Goal: Task Accomplishment & Management: Manage account settings

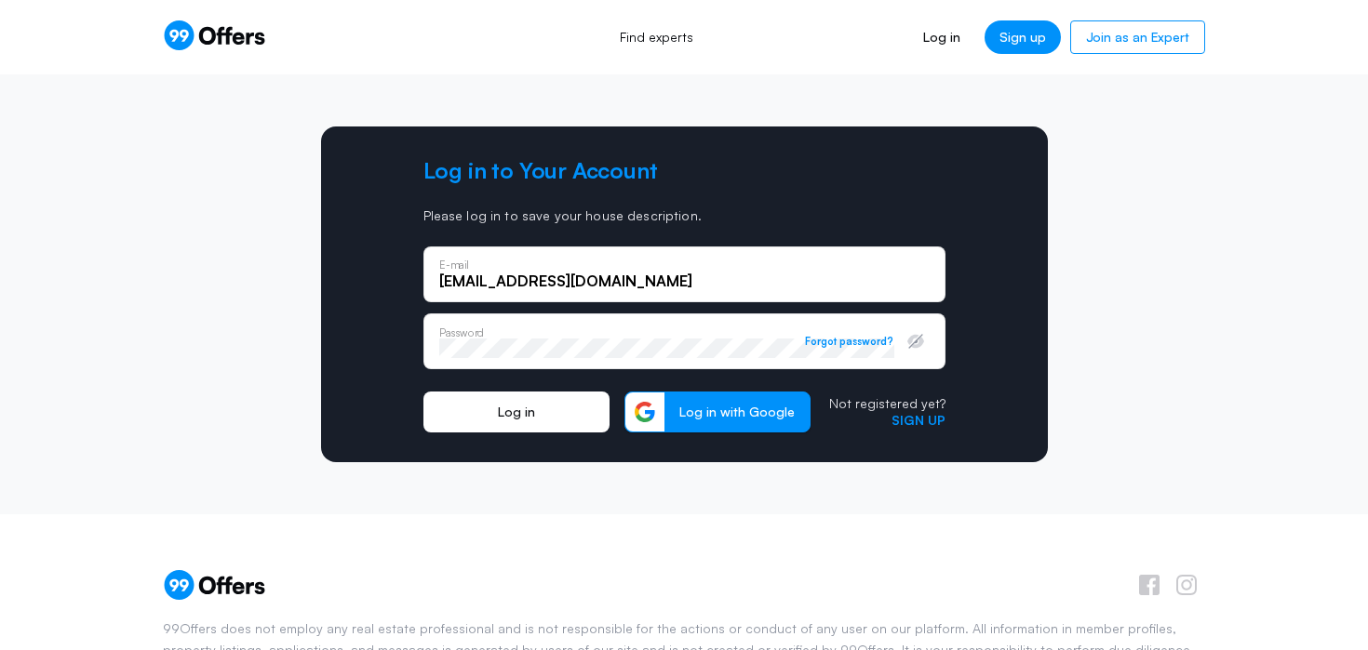
click at [506, 421] on button "Log in" at bounding box center [516, 412] width 186 height 41
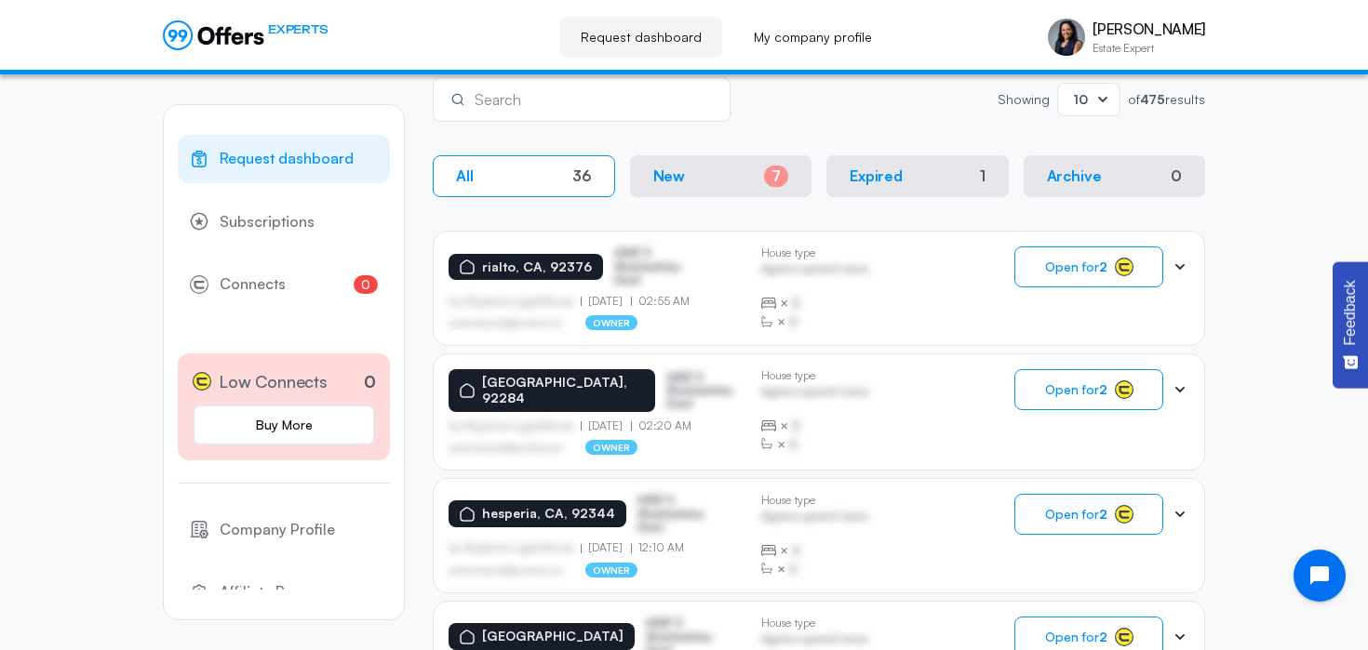
scroll to position [320, 0]
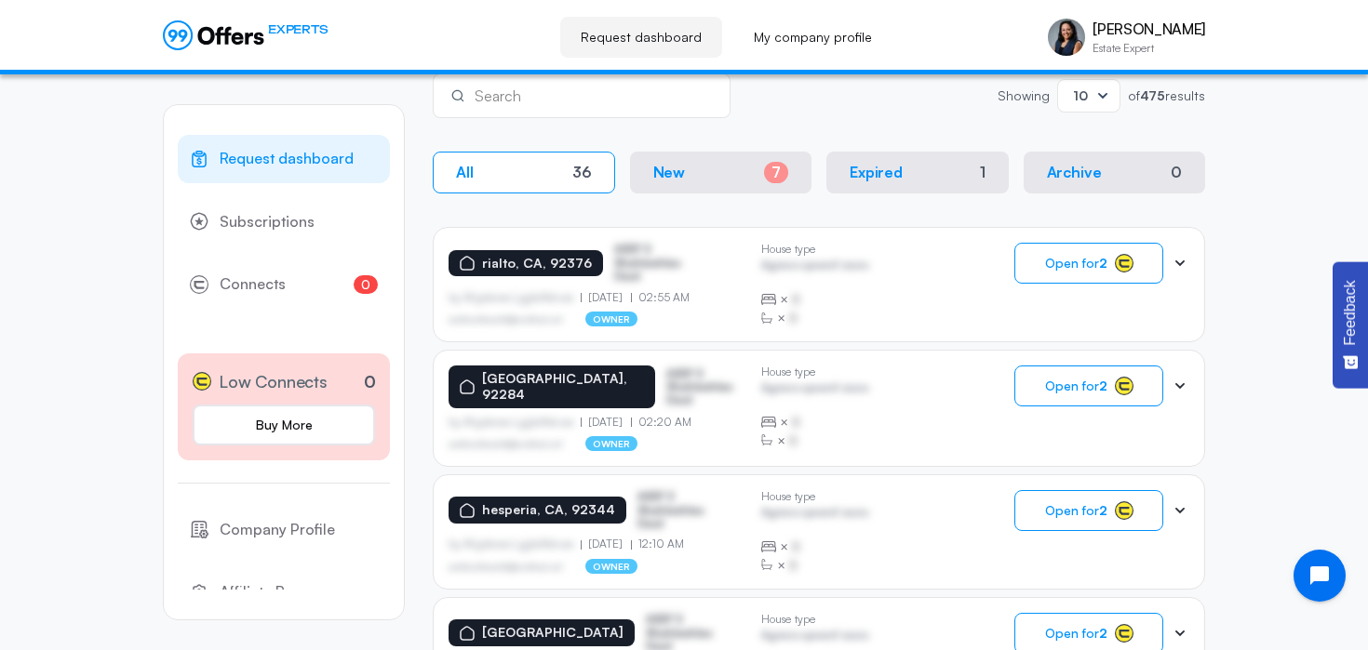
click at [1177, 269] on icon at bounding box center [1179, 263] width 19 height 19
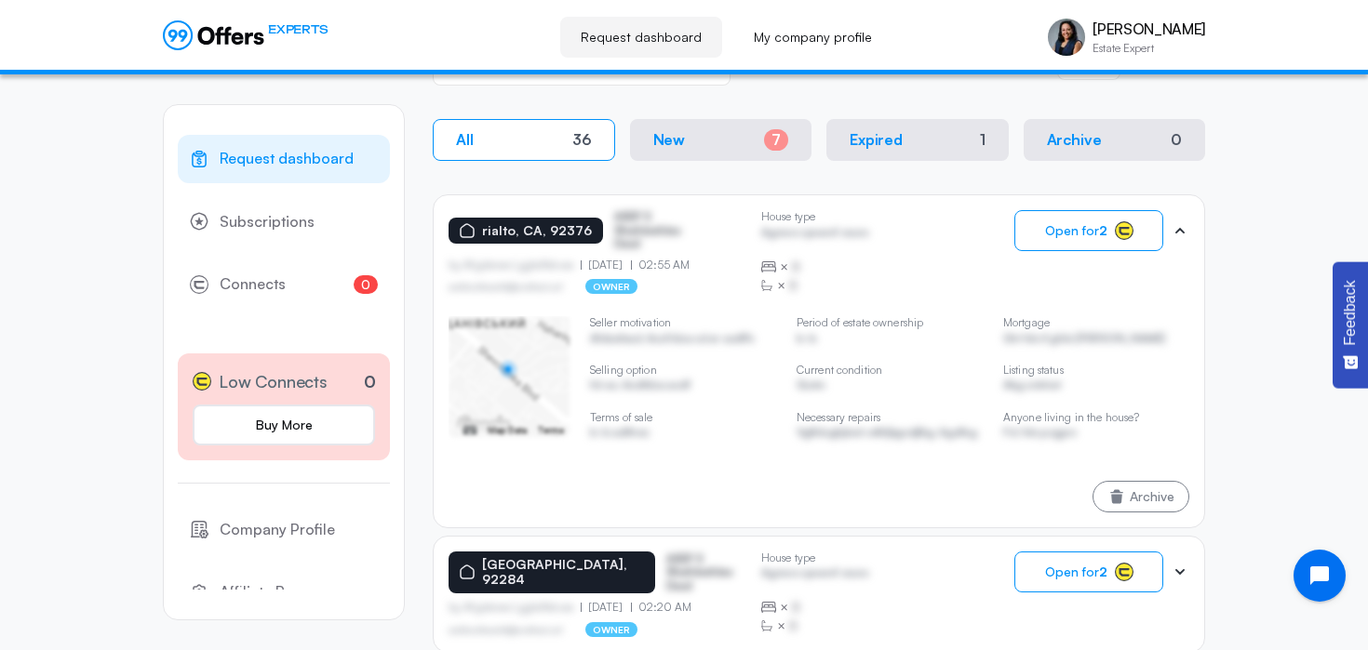
scroll to position [308, 0]
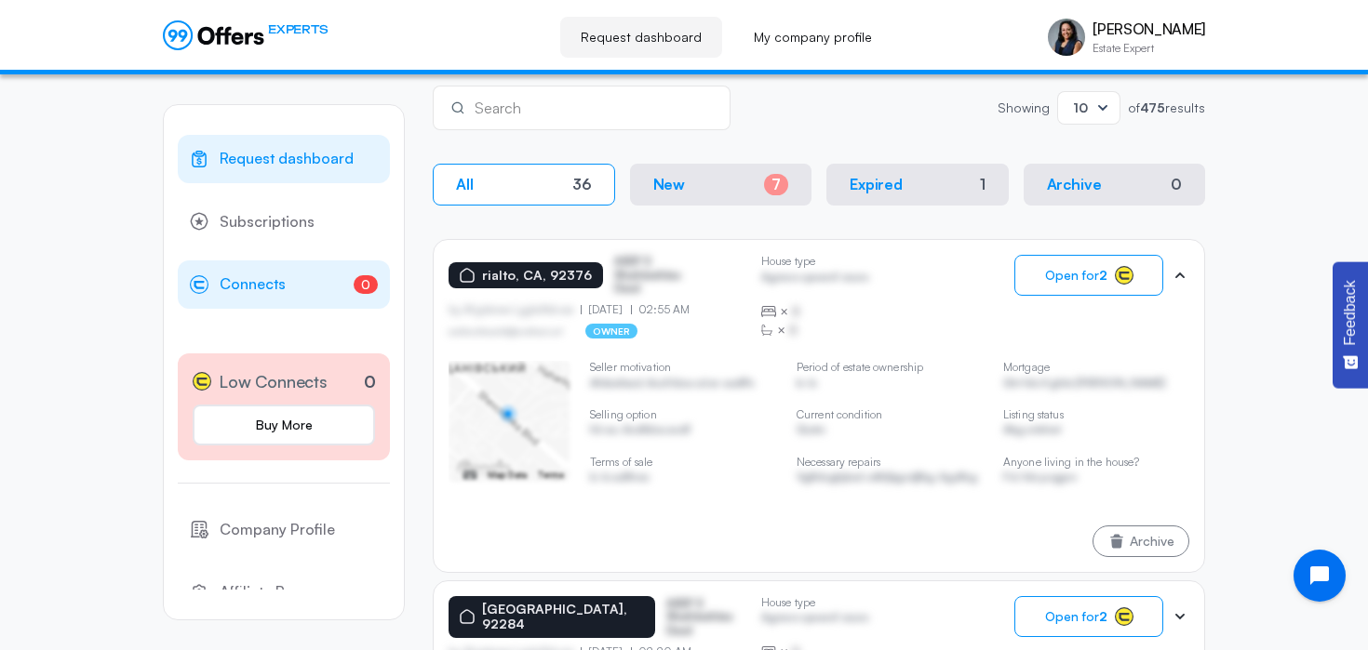
click at [245, 283] on span "Connects" at bounding box center [253, 285] width 66 height 24
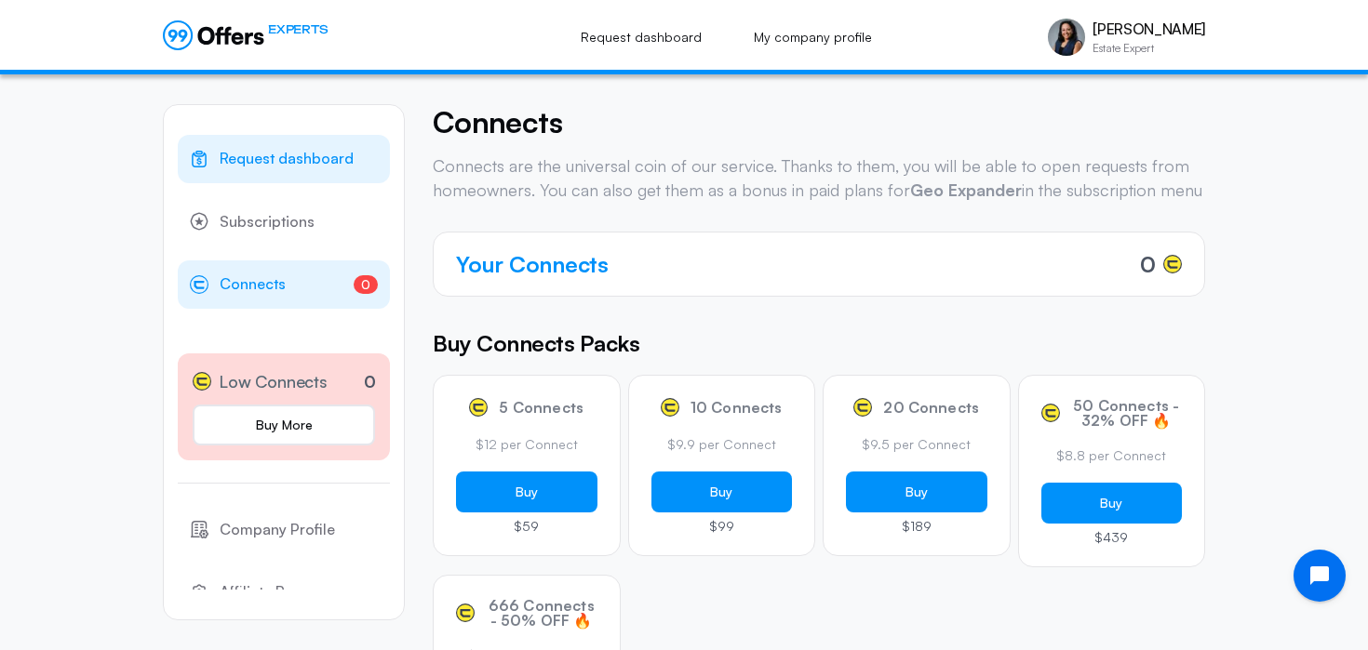
click at [277, 149] on span "Request dashboard" at bounding box center [287, 159] width 134 height 24
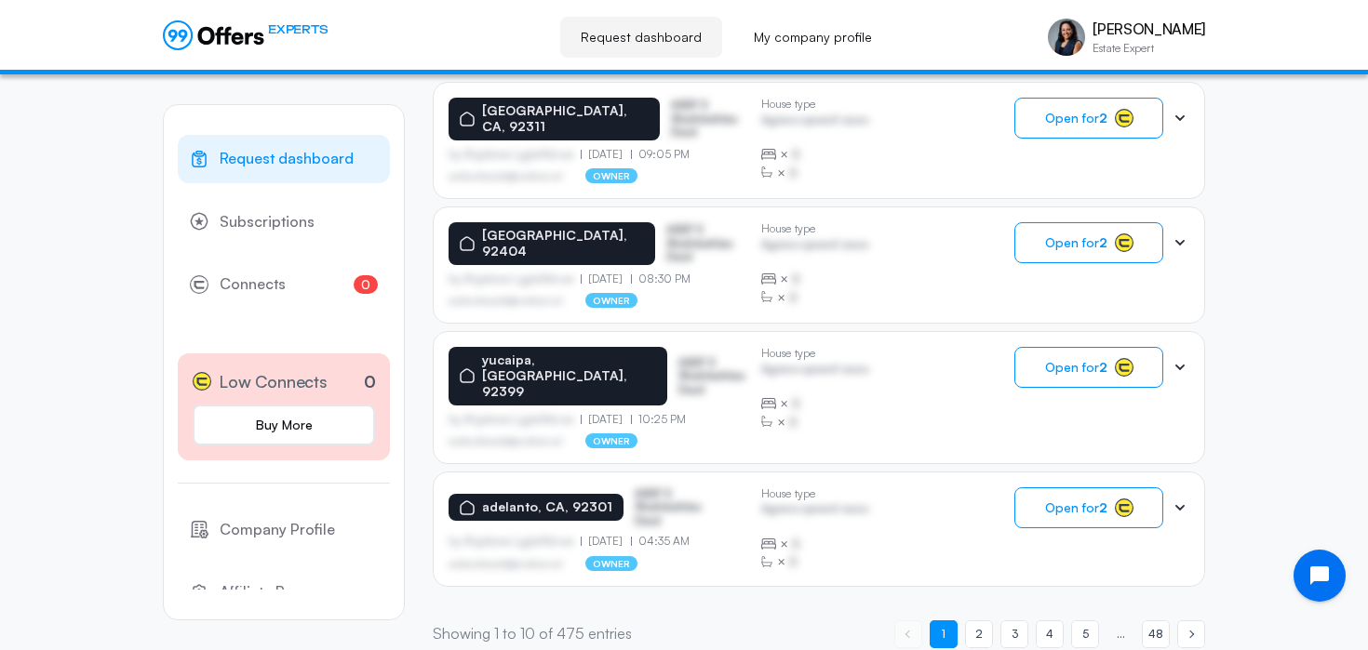
scroll to position [1229, 0]
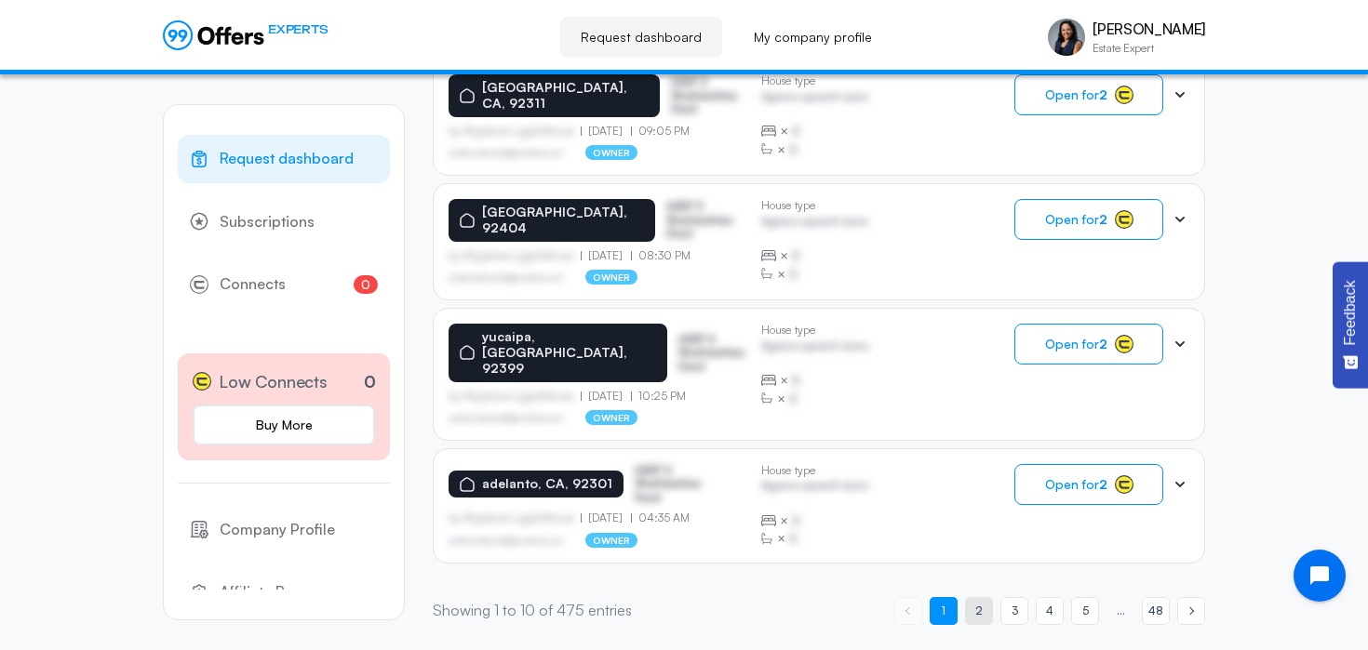
click at [978, 602] on span "2" at bounding box center [978, 611] width 7 height 18
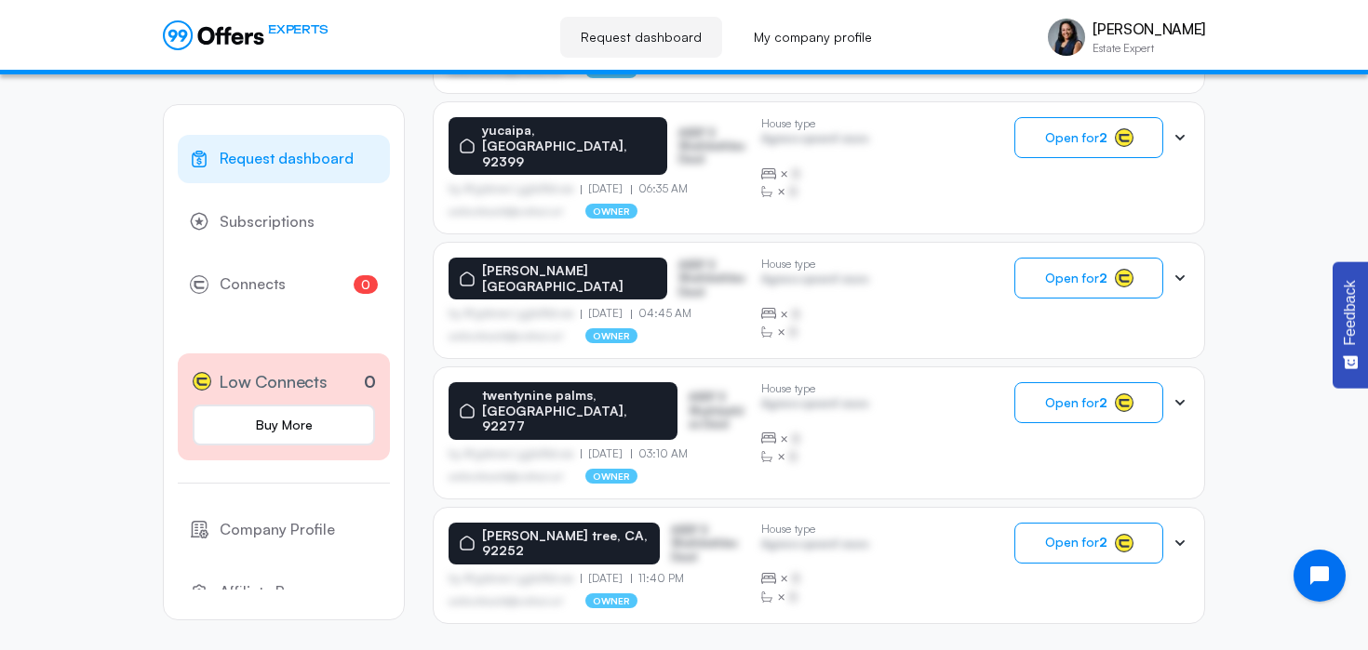
scroll to position [1231, 0]
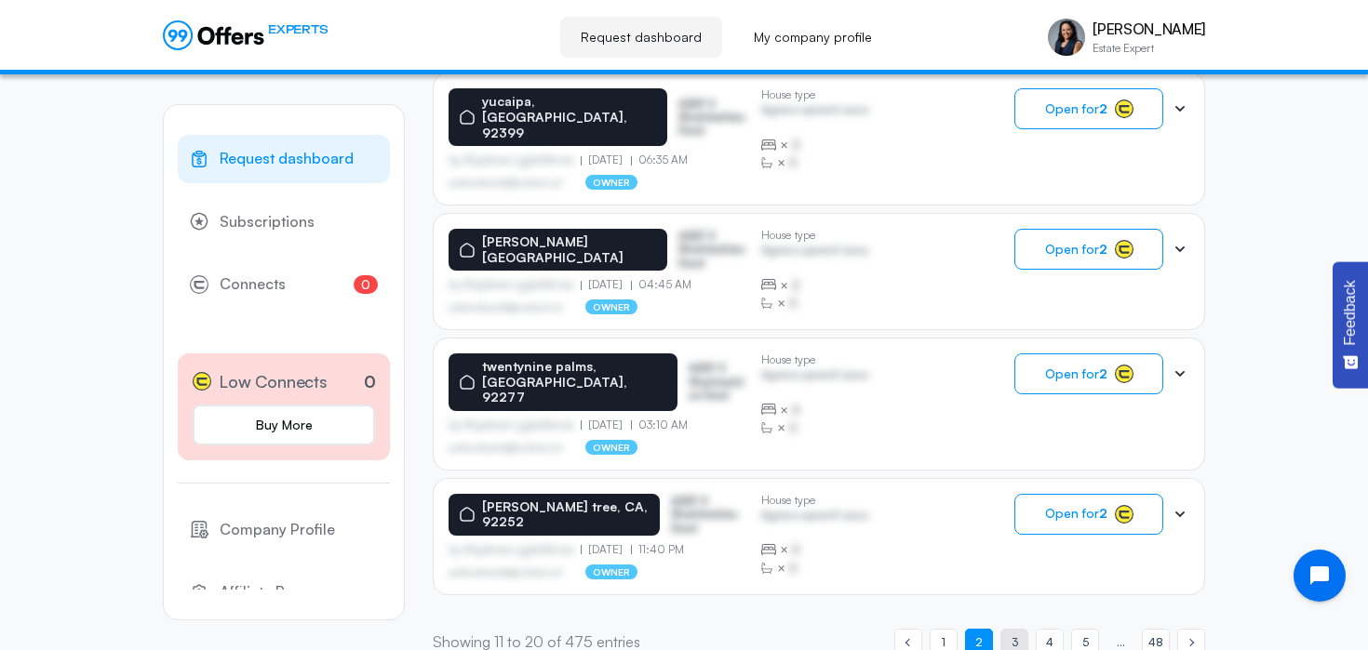
click at [1018, 629] on link "page 3" at bounding box center [1014, 643] width 28 height 28
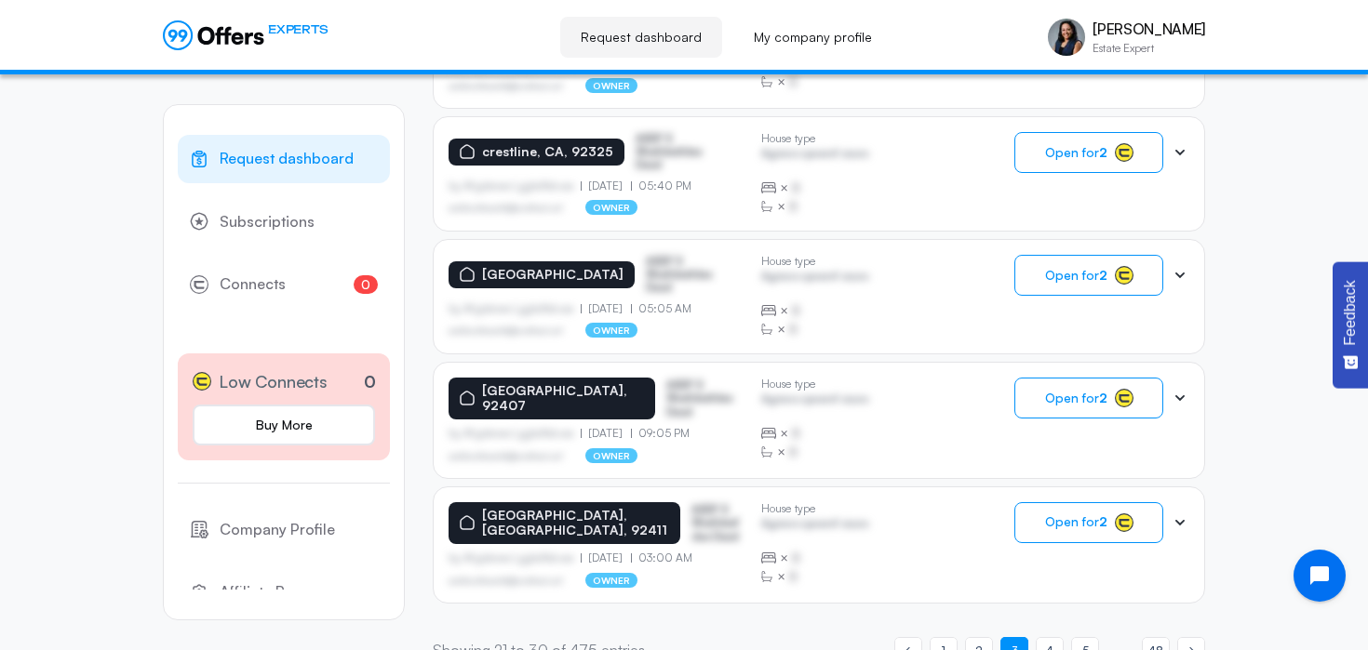
scroll to position [1235, 0]
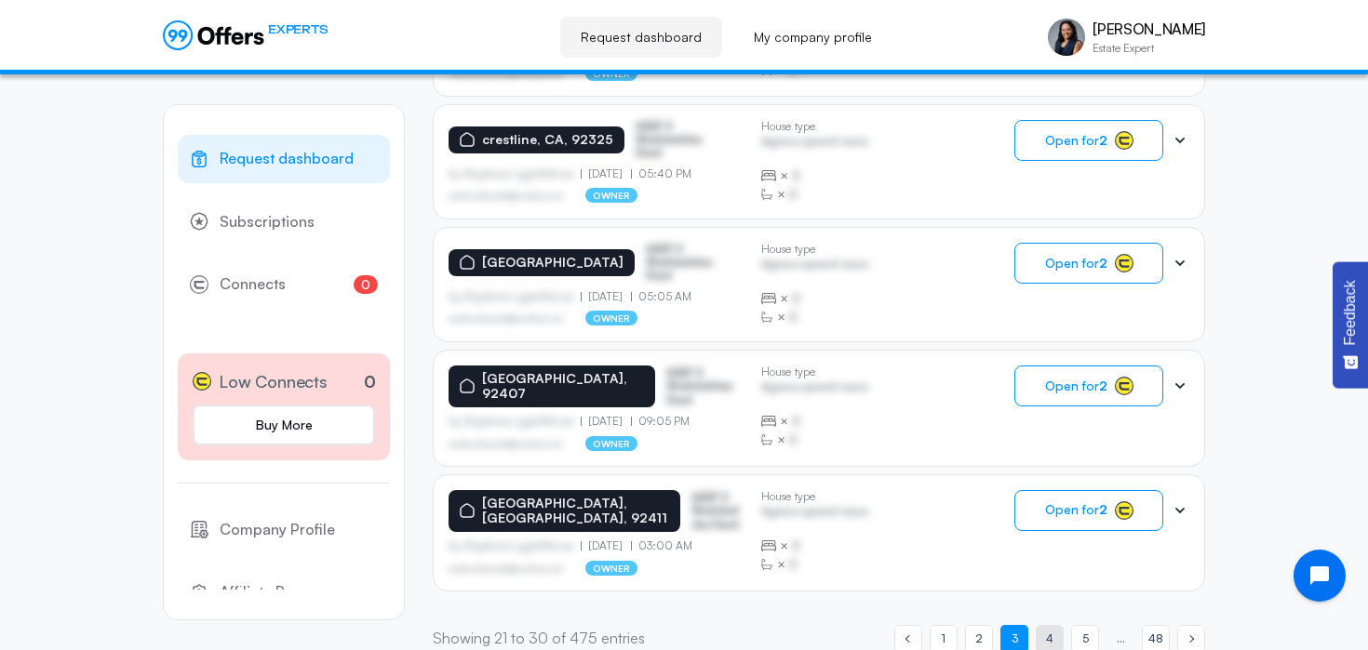
click at [1047, 630] on span "4" at bounding box center [1049, 639] width 7 height 18
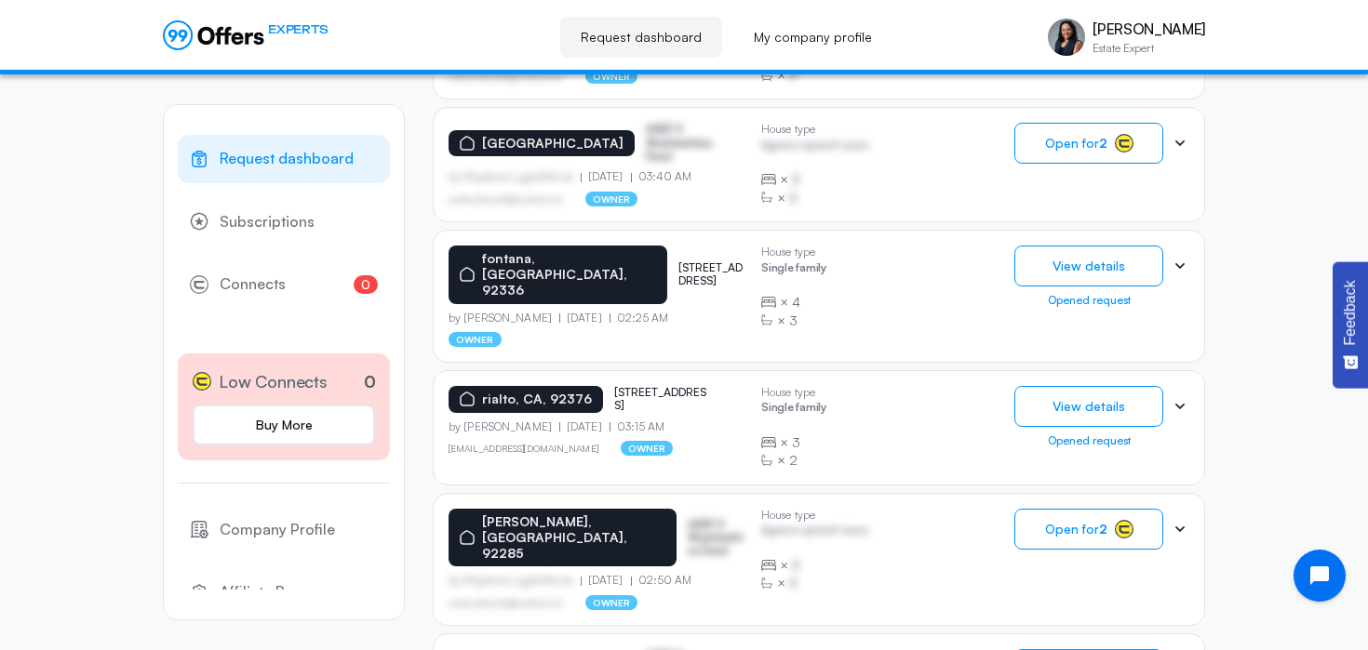
scroll to position [566, 0]
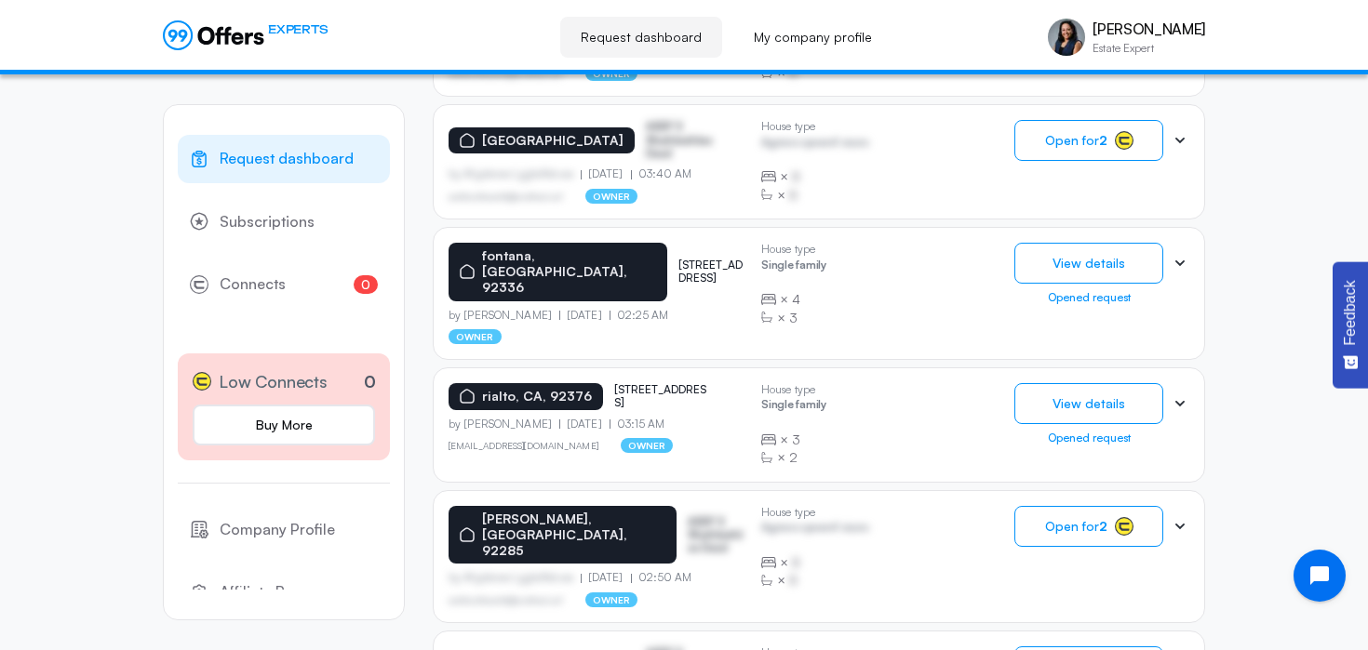
click at [637, 383] on p "[STREET_ADDRESS]" at bounding box center [660, 396] width 93 height 27
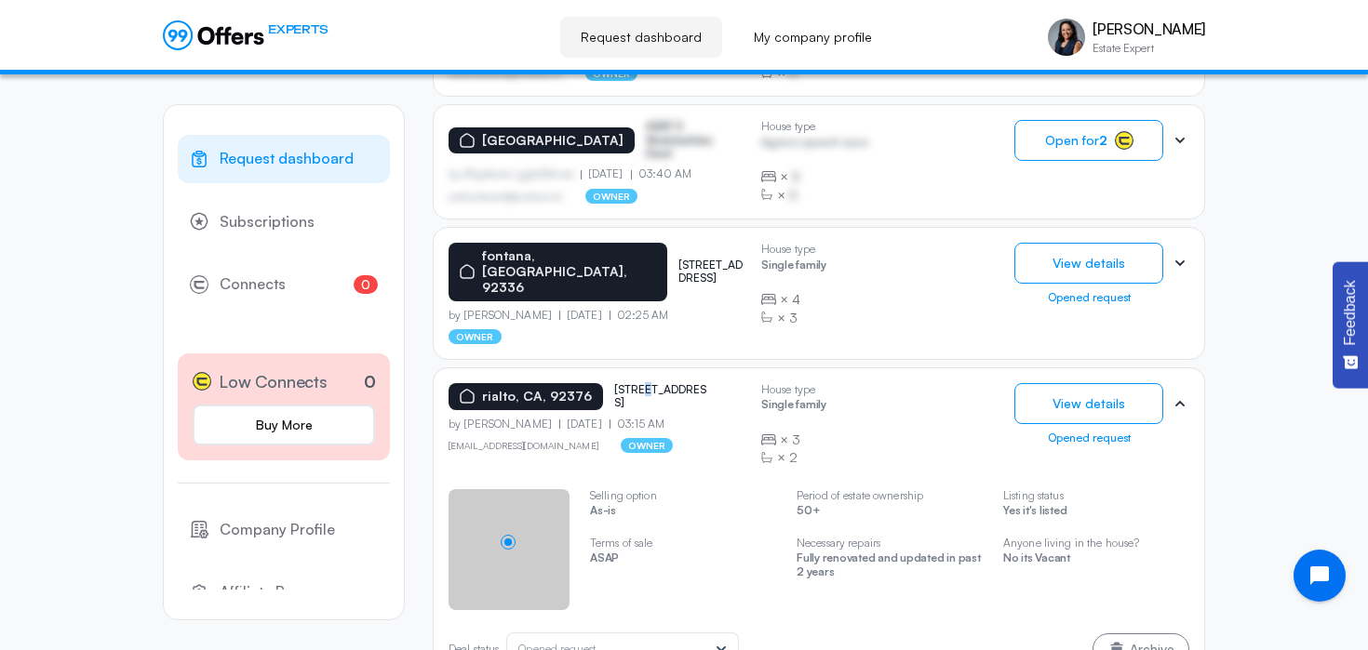
click at [637, 383] on p "[STREET_ADDRESS]" at bounding box center [660, 396] width 93 height 27
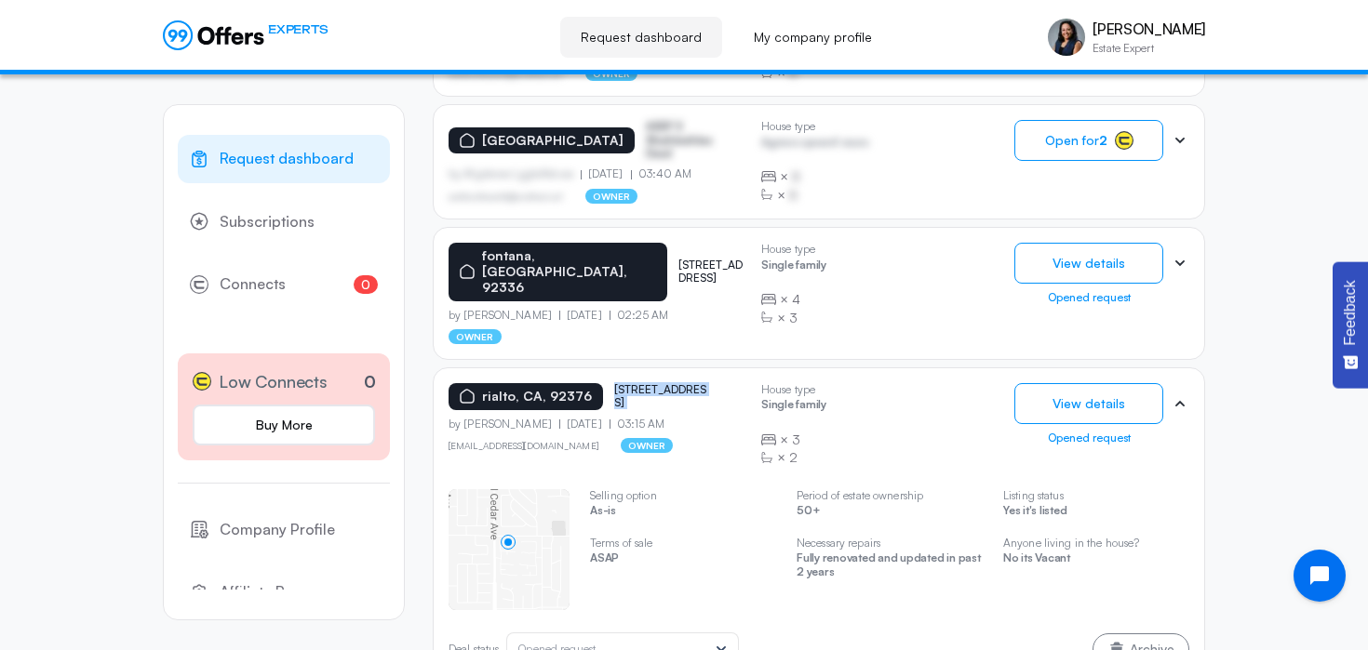
click at [637, 383] on p "[STREET_ADDRESS]" at bounding box center [660, 396] width 93 height 27
copy p "[STREET_ADDRESS]"
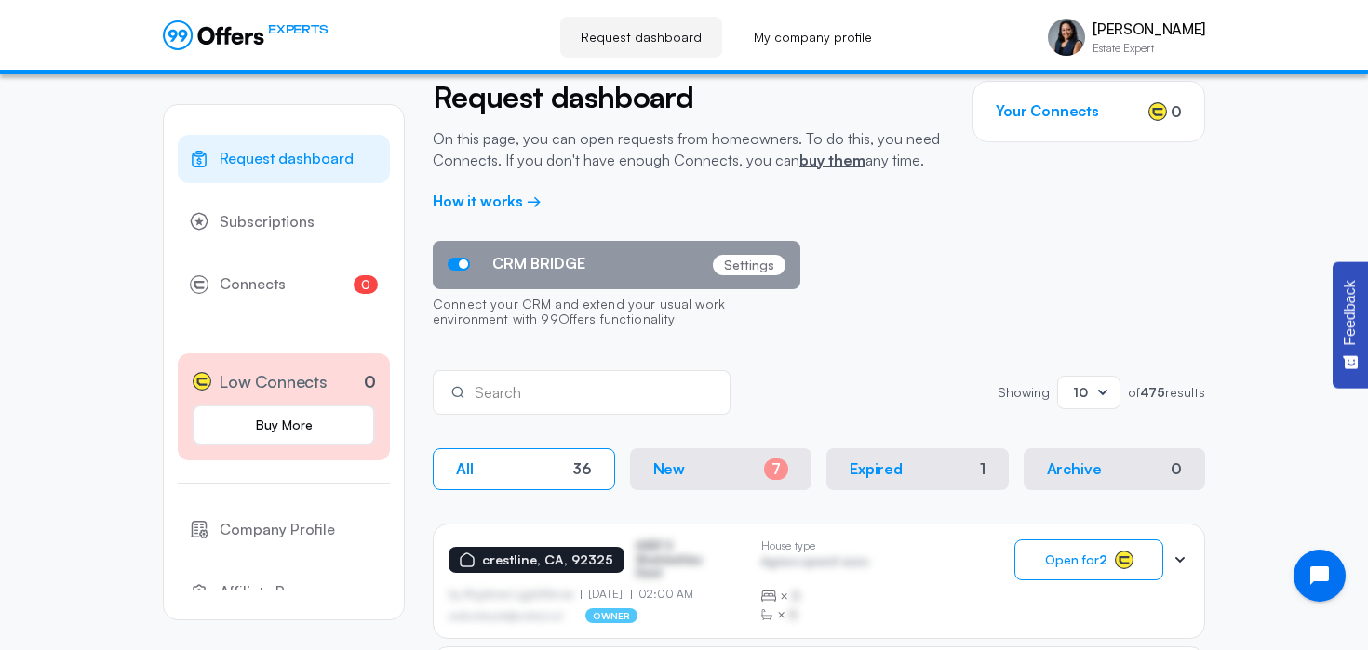
scroll to position [0, 0]
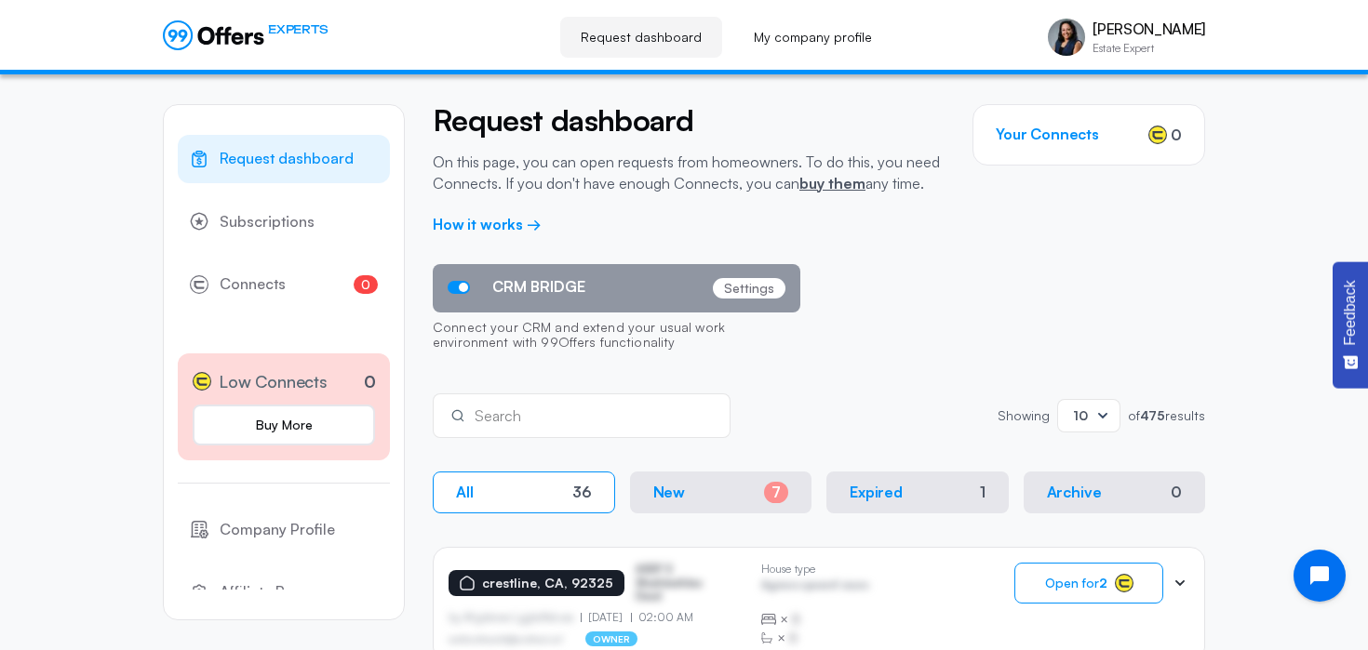
click at [260, 158] on span "Request dashboard" at bounding box center [287, 159] width 134 height 24
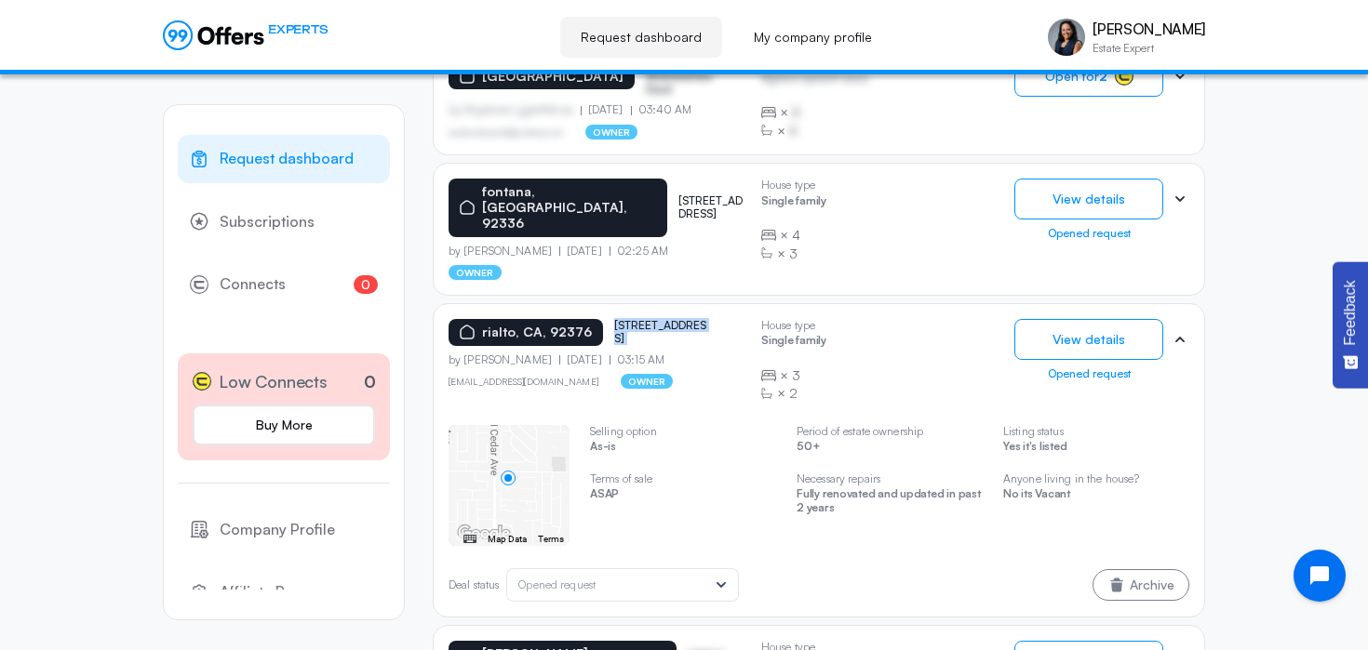
scroll to position [372, 0]
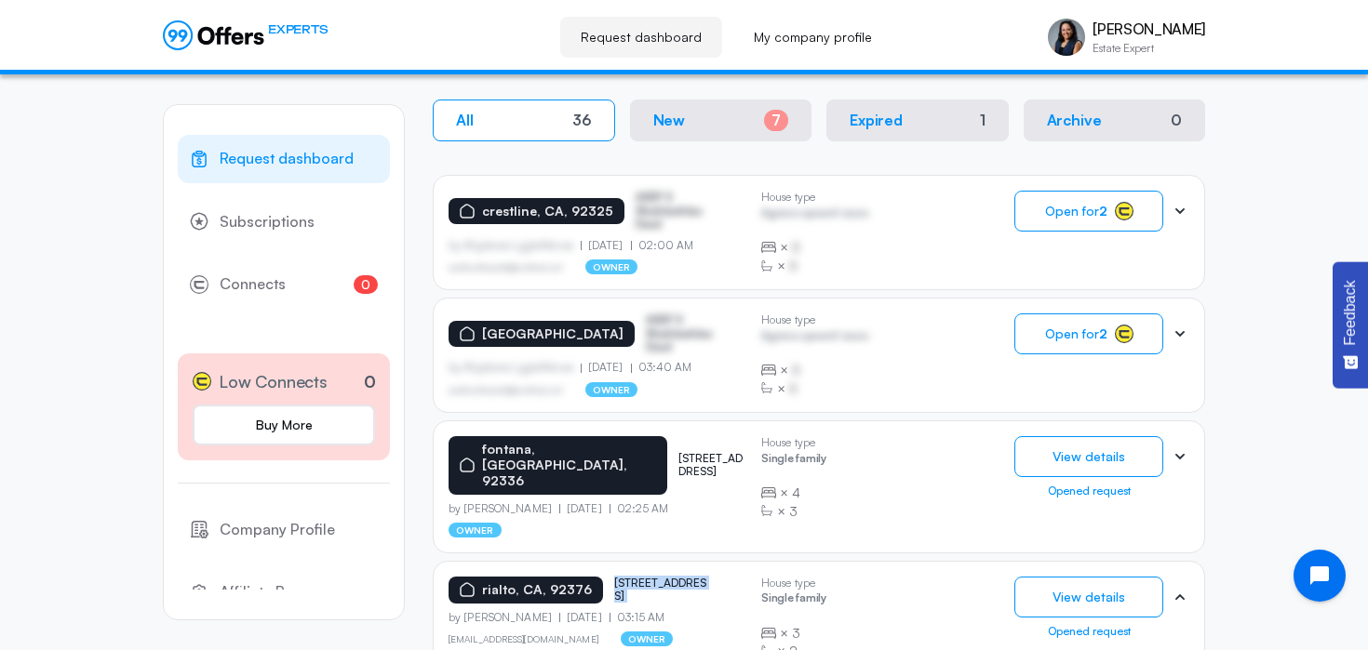
click at [443, 129] on button "All 36" at bounding box center [524, 121] width 182 height 42
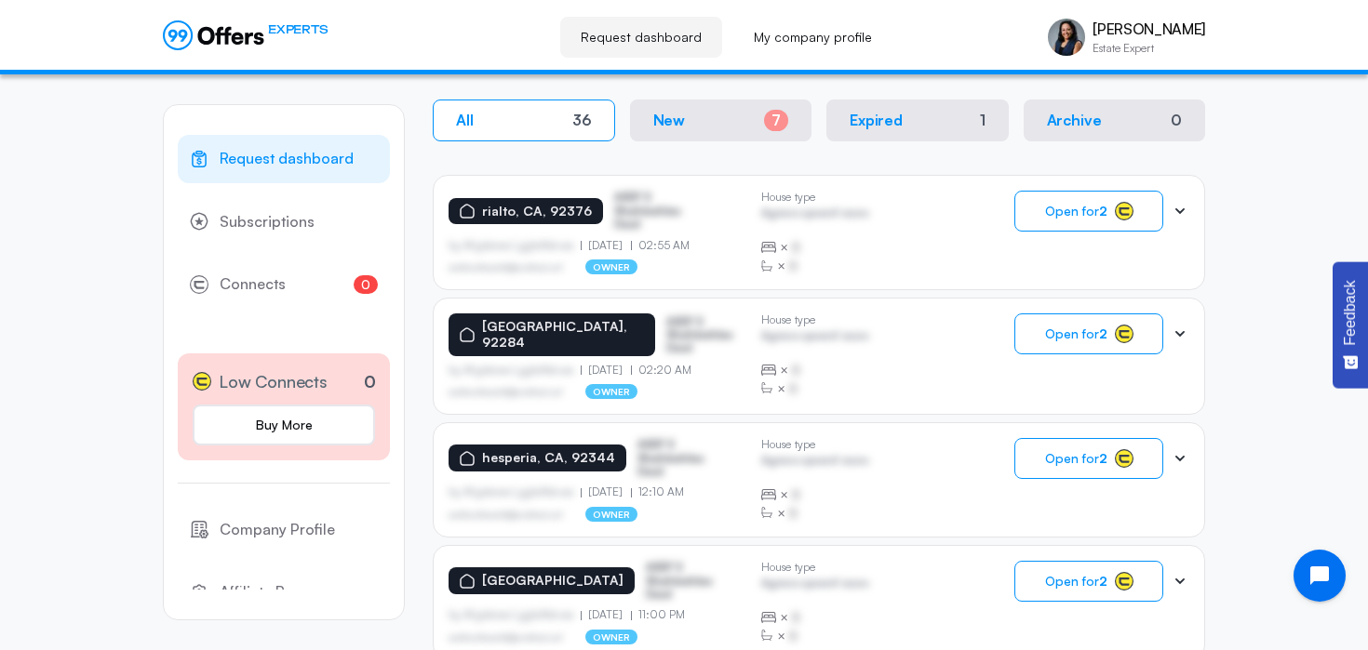
click at [685, 117] on button "New 7" at bounding box center [721, 121] width 182 height 42
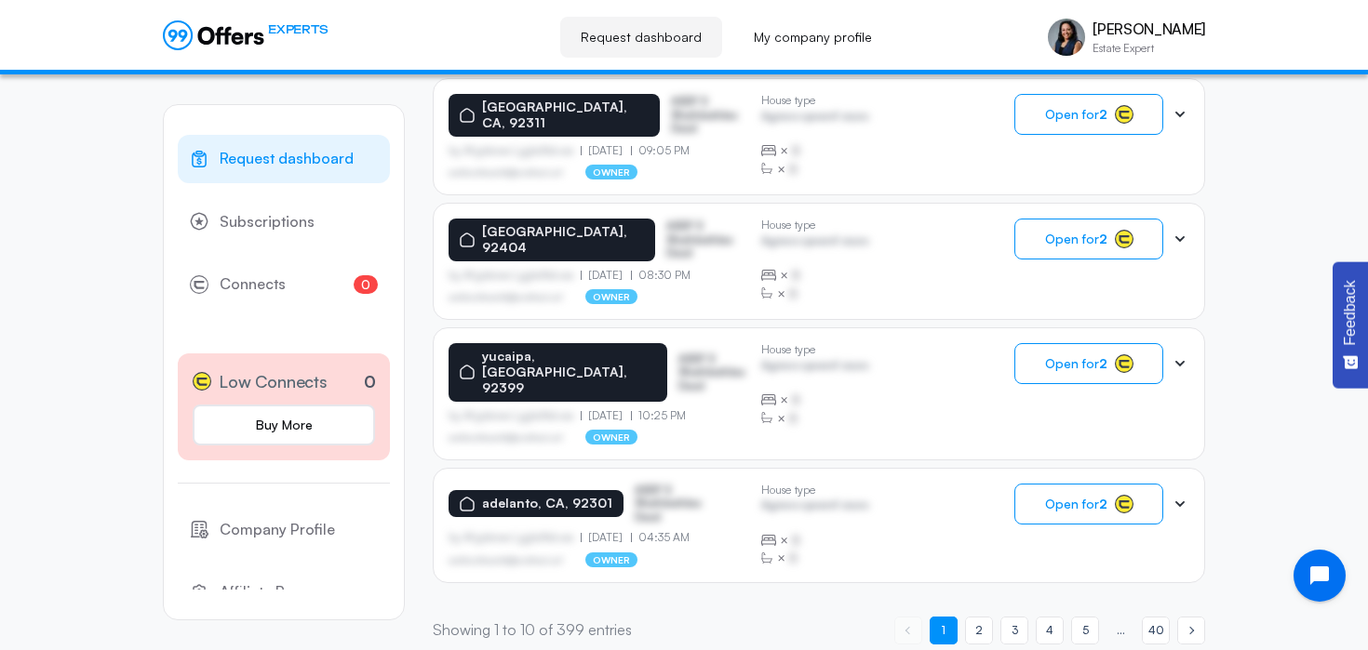
scroll to position [1229, 0]
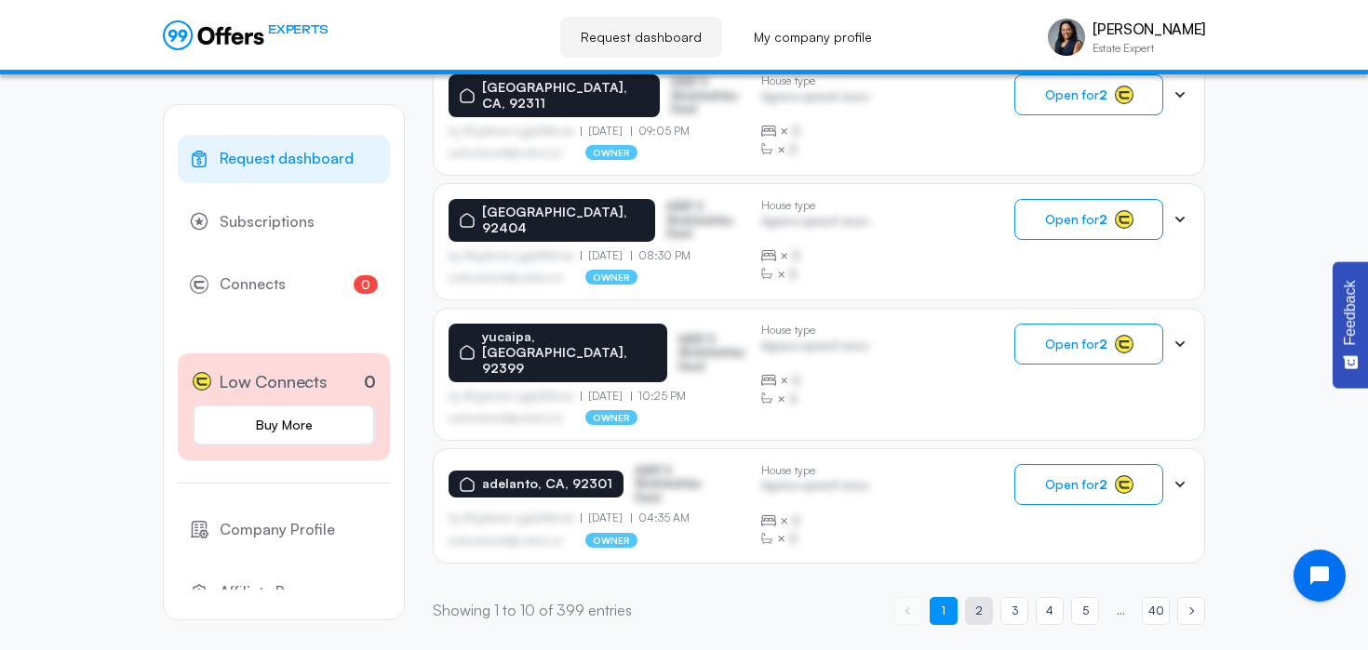
click at [978, 602] on span "2" at bounding box center [978, 611] width 7 height 18
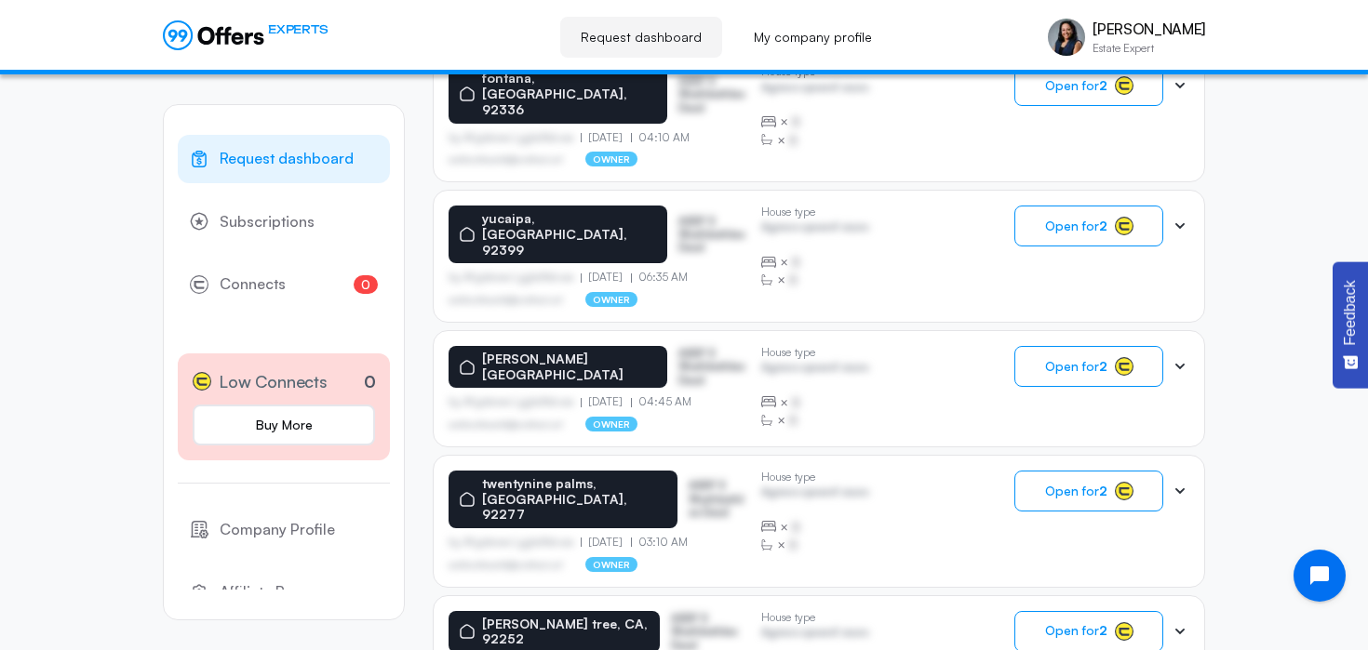
scroll to position [1231, 0]
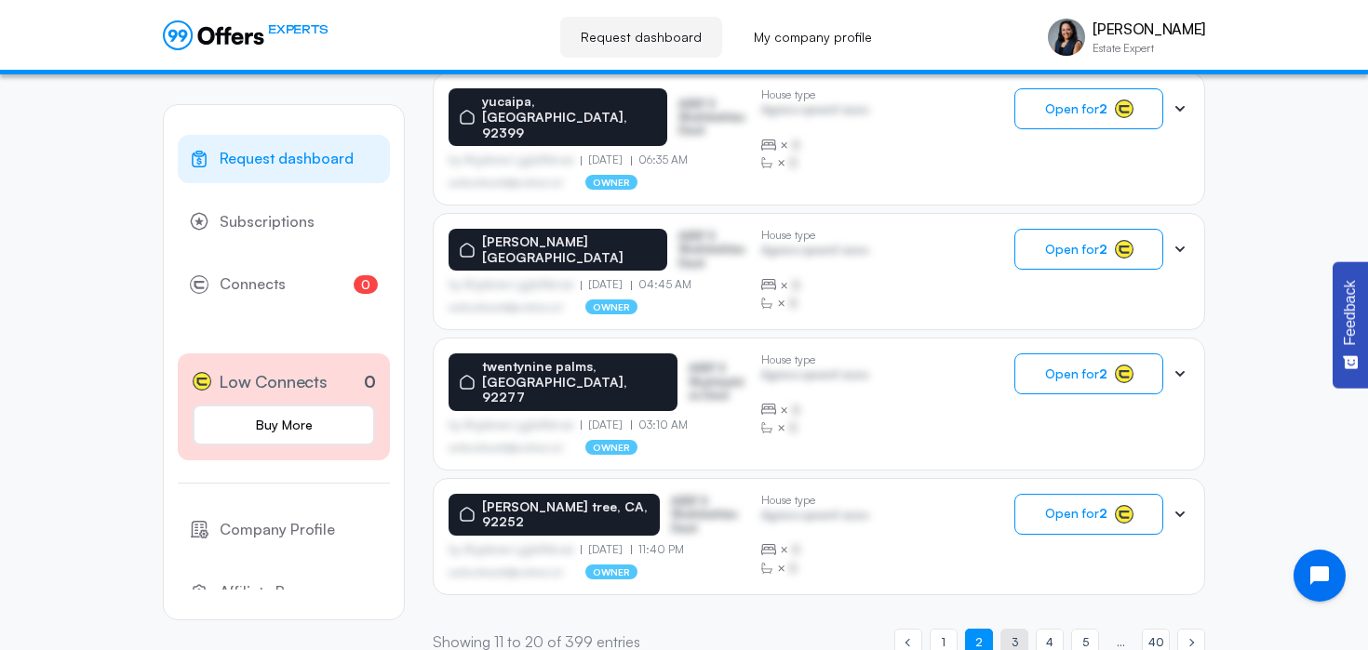
click at [1015, 634] on span "3" at bounding box center [1014, 643] width 7 height 18
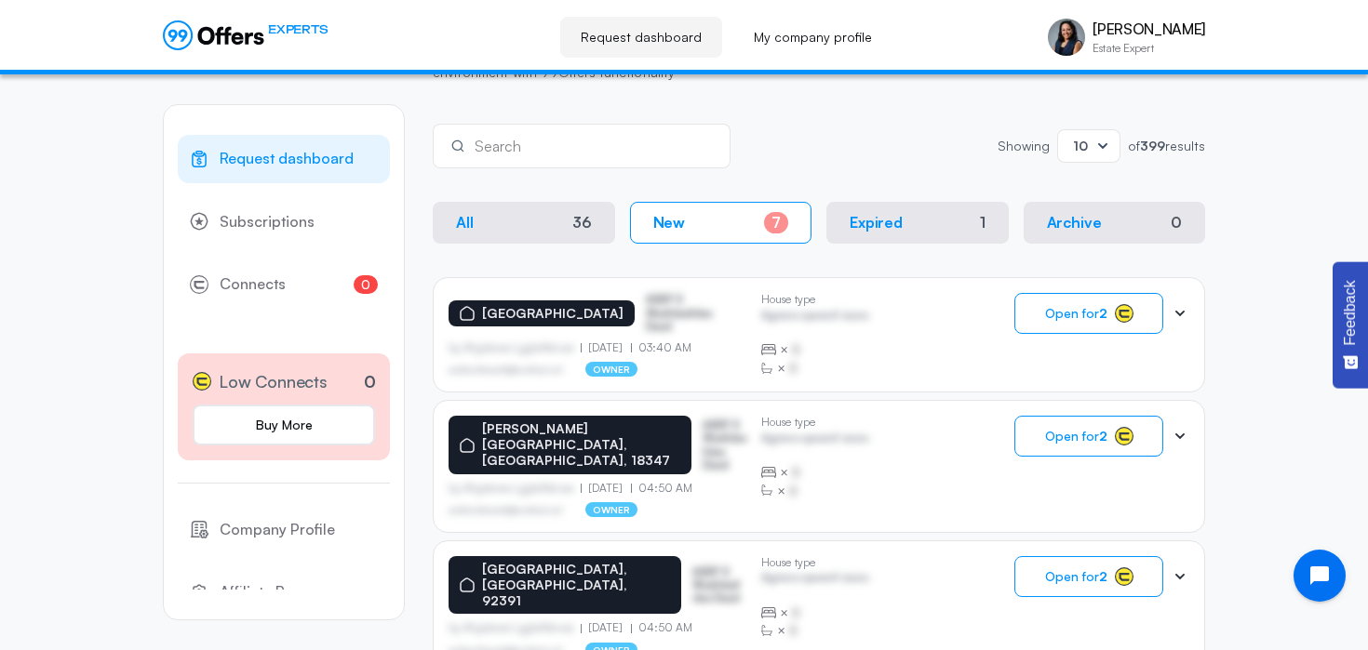
scroll to position [0, 0]
